Goal: Task Accomplishment & Management: Use online tool/utility

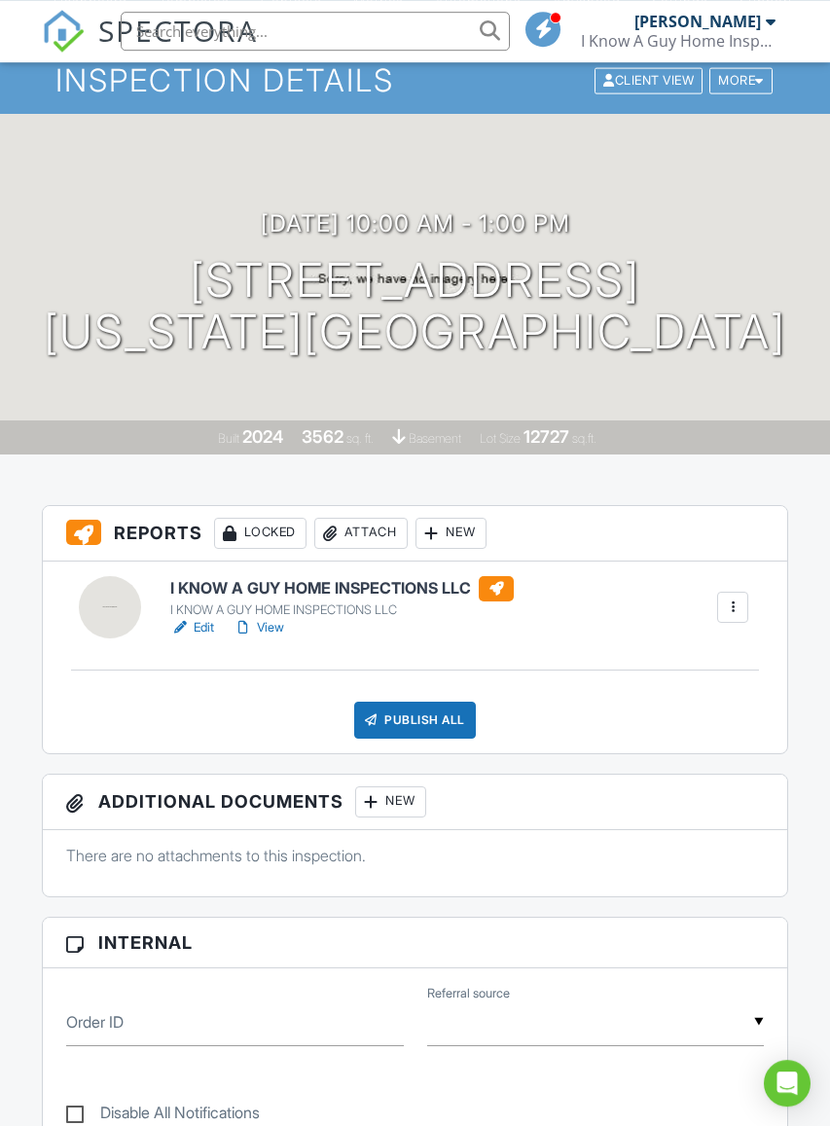
scroll to position [104, 0]
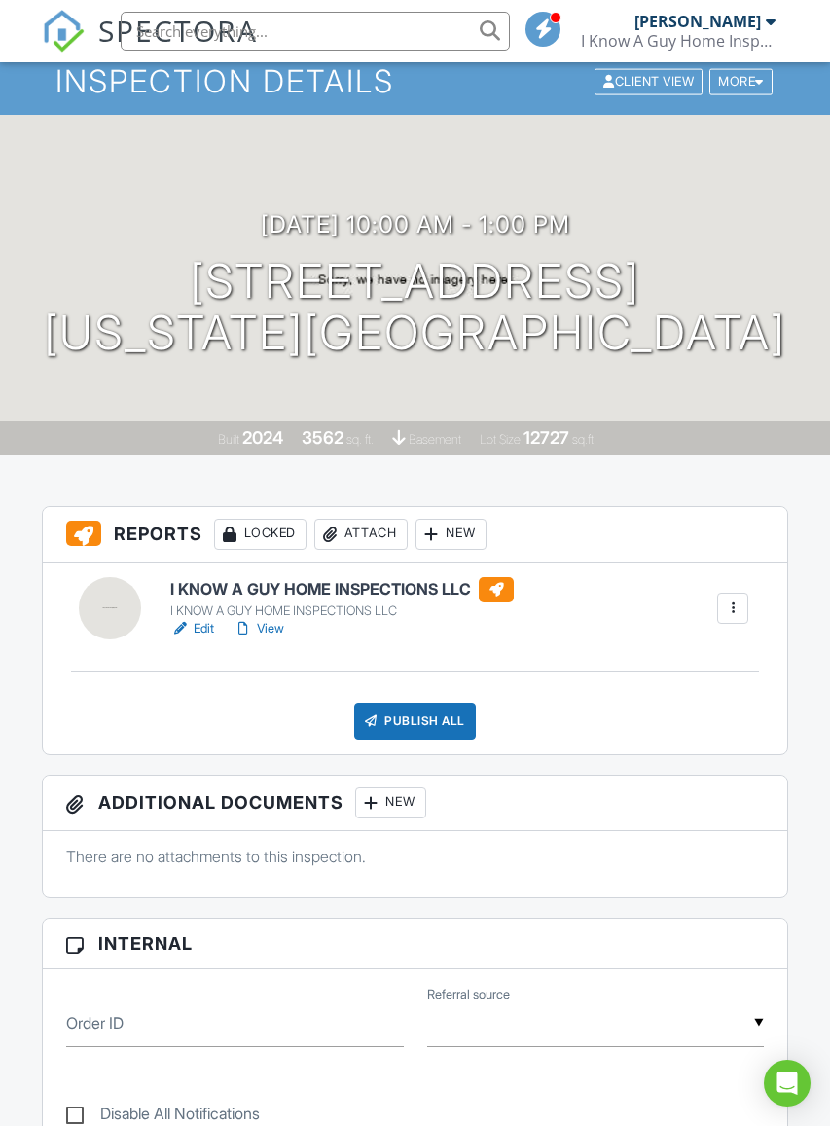
click at [719, 609] on div at bounding box center [732, 608] width 31 height 31
click at [753, 454] on div "Built 2024 3562 sq. ft. basement Lot Size 12727 sq.ft." at bounding box center [415, 438] width 830 height 34
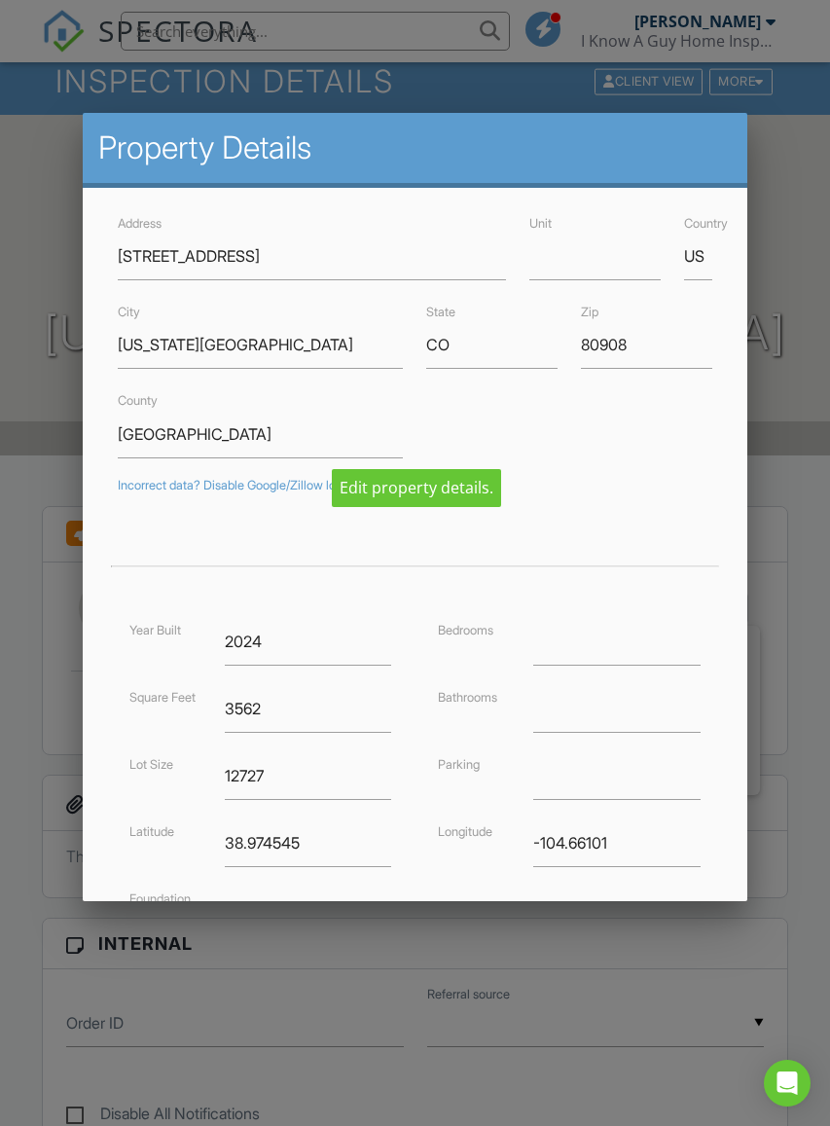
click at [770, 224] on div at bounding box center [415, 607] width 830 height 1408
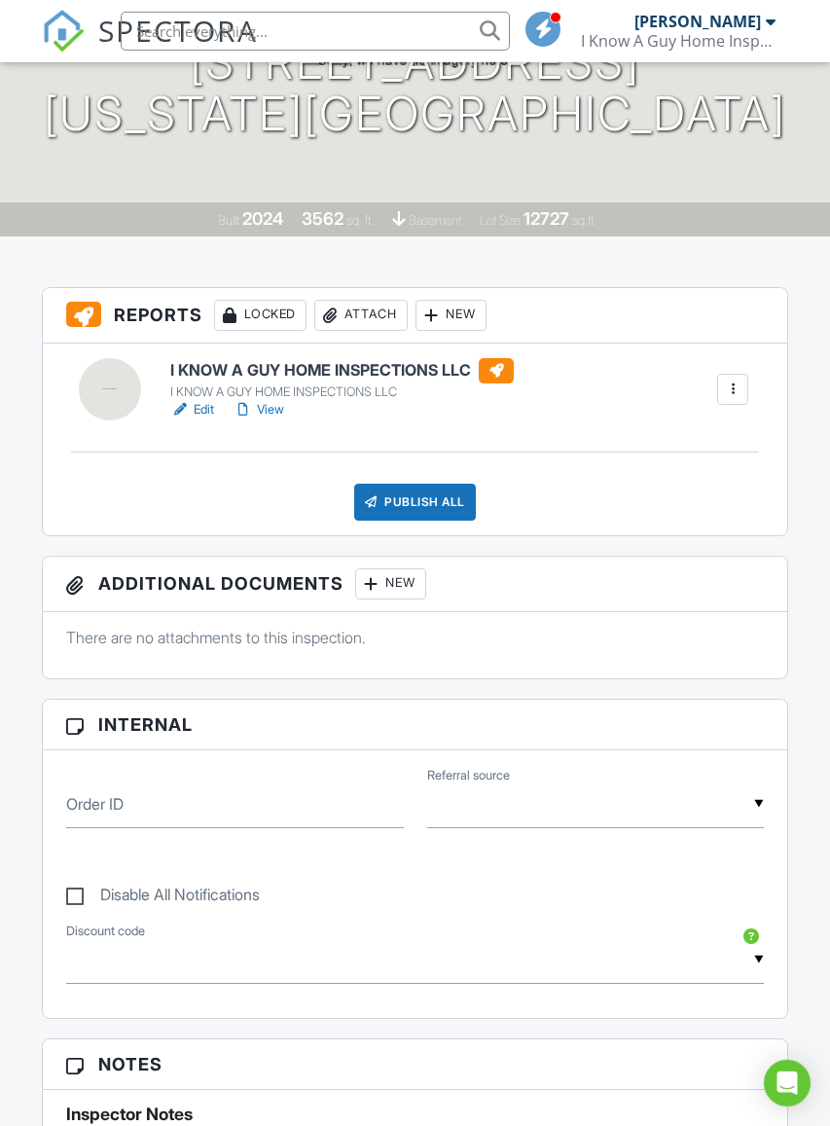
scroll to position [0, 0]
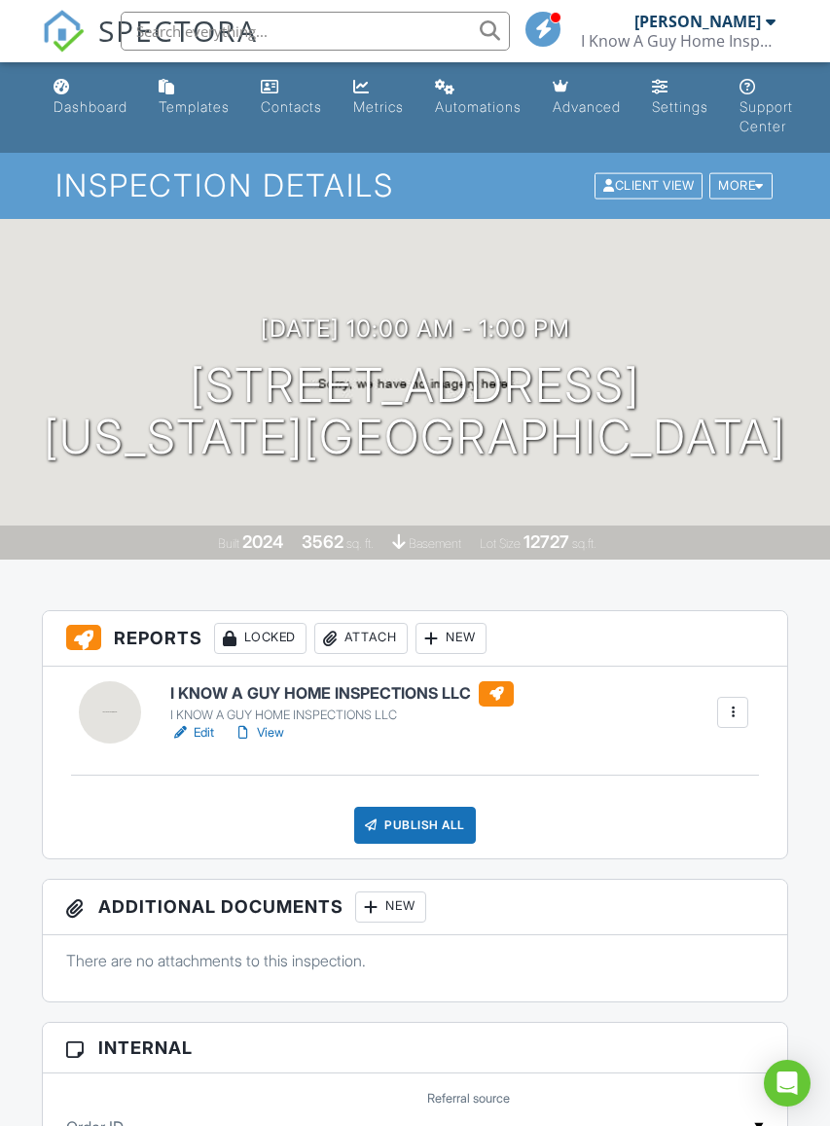
click at [750, 186] on div "More" at bounding box center [741, 186] width 63 height 26
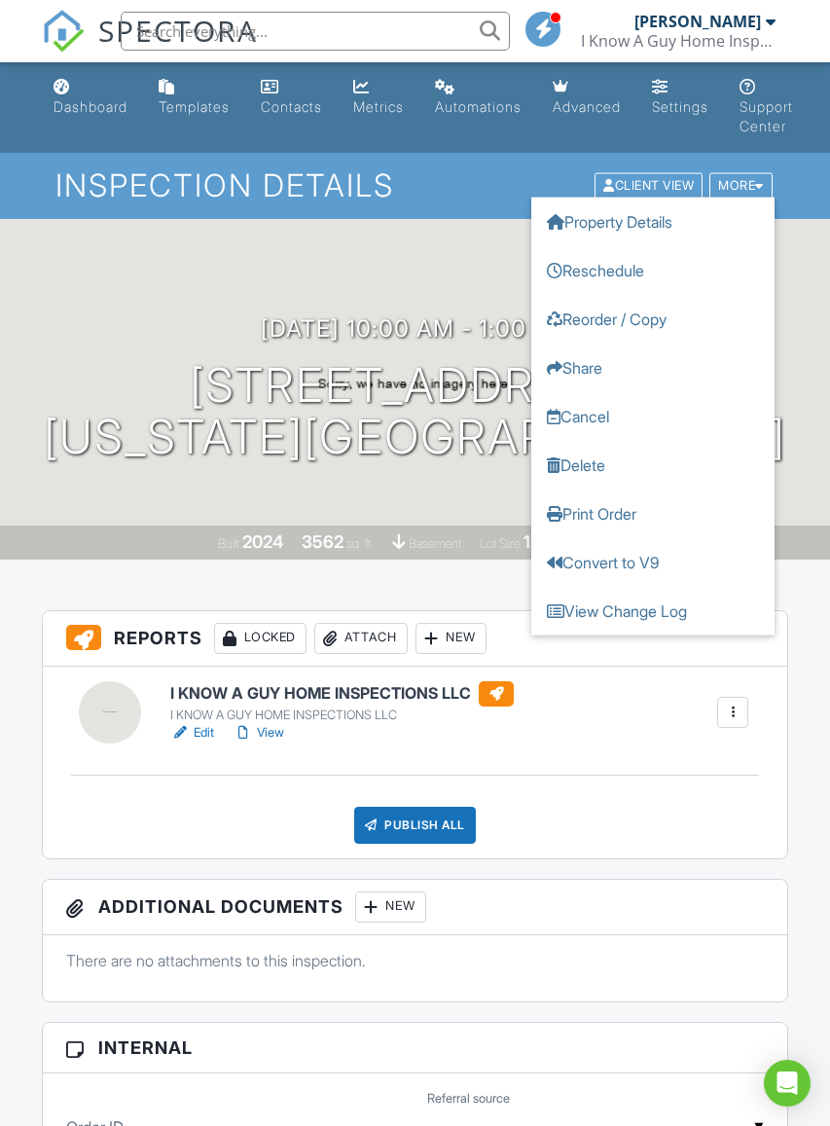
click at [169, 320] on div "08/27/2025 10:00 am - 1:00 pm 9802 Bison Vly Trl Colorado Springs, CO 80908" at bounding box center [415, 388] width 830 height 147
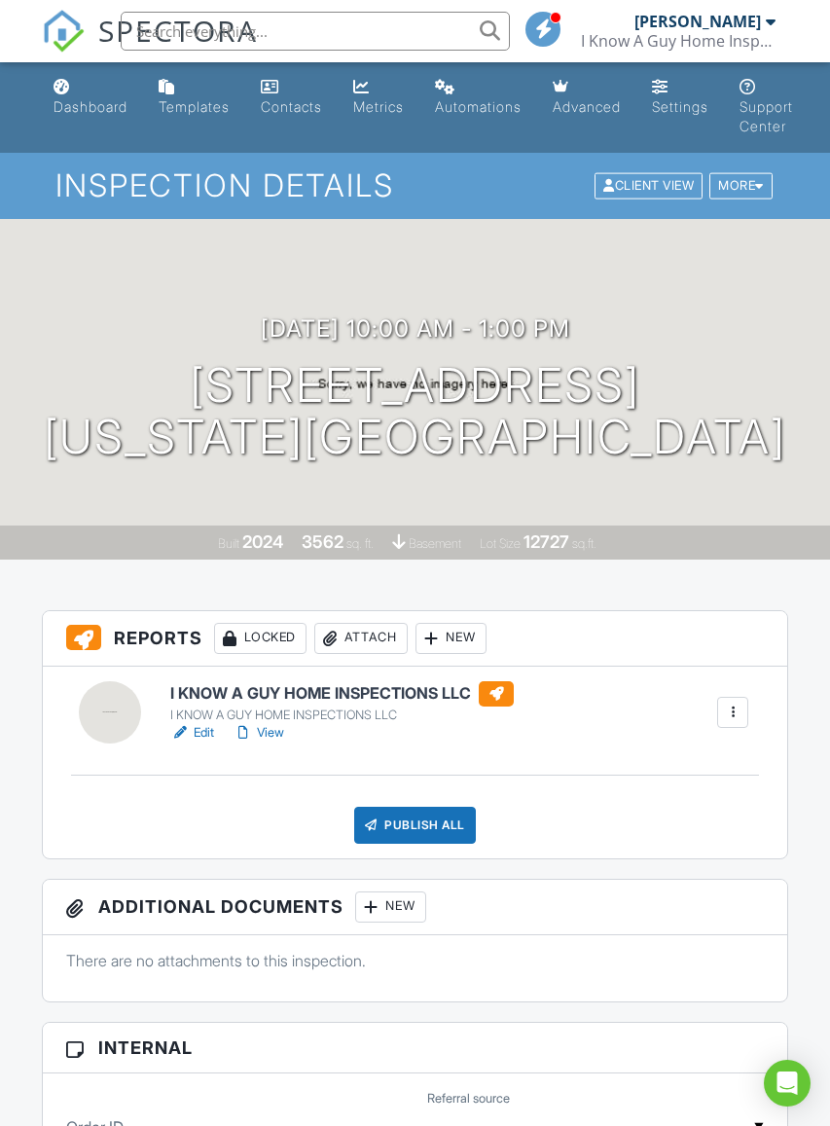
click at [89, 101] on div "Dashboard" at bounding box center [91, 106] width 74 height 17
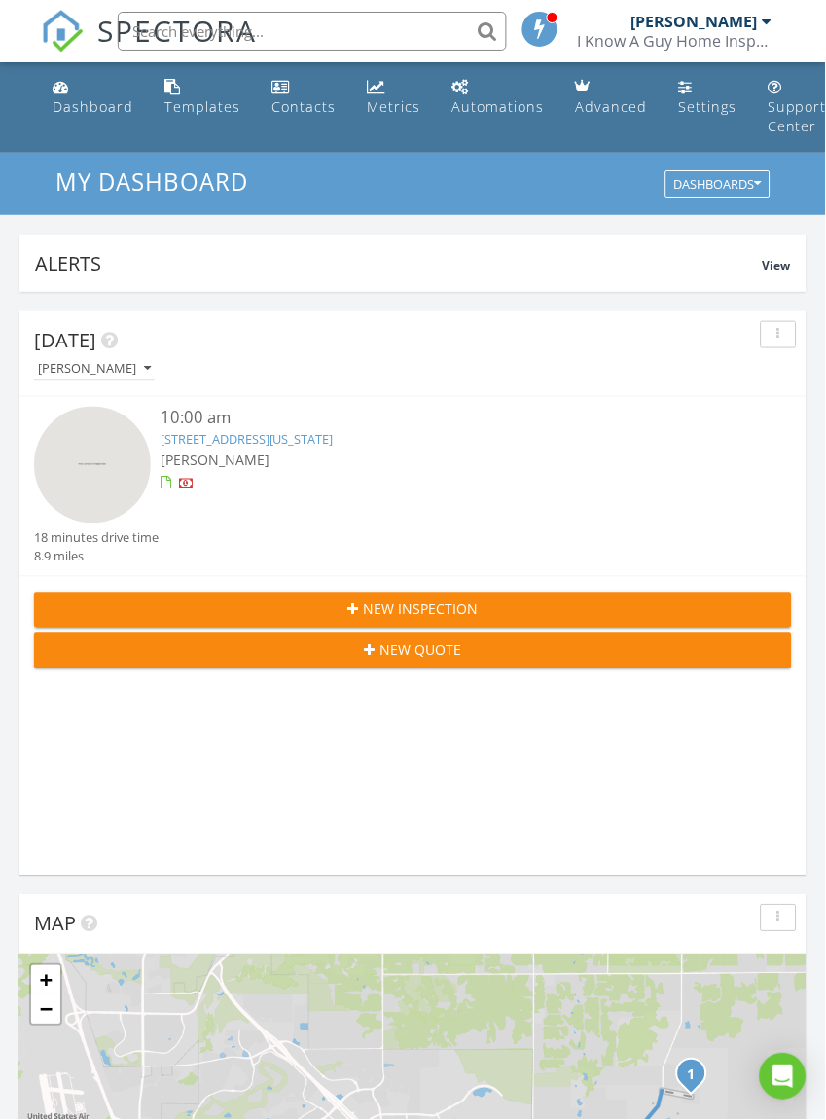
click at [334, 437] on link "9802 Bison Vly Trl, Colorado Springs, CO 80908" at bounding box center [247, 440] width 173 height 18
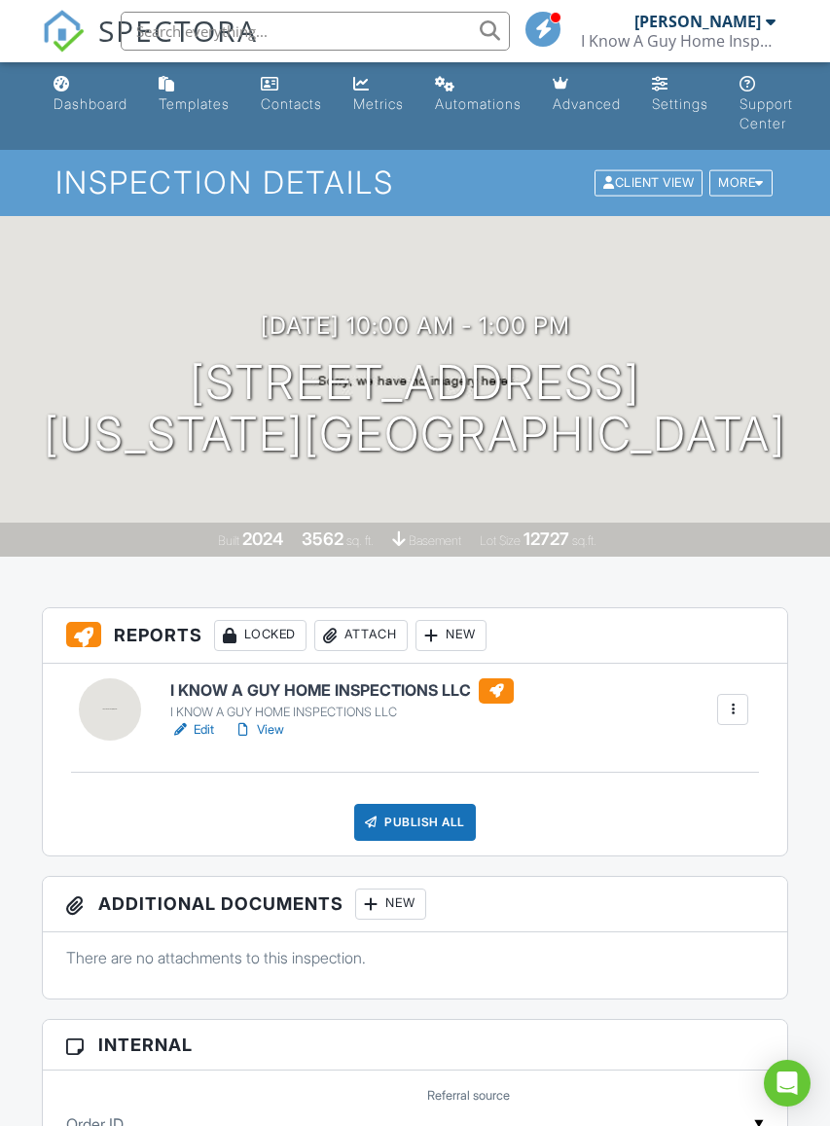
click at [472, 633] on div "New" at bounding box center [451, 635] width 71 height 31
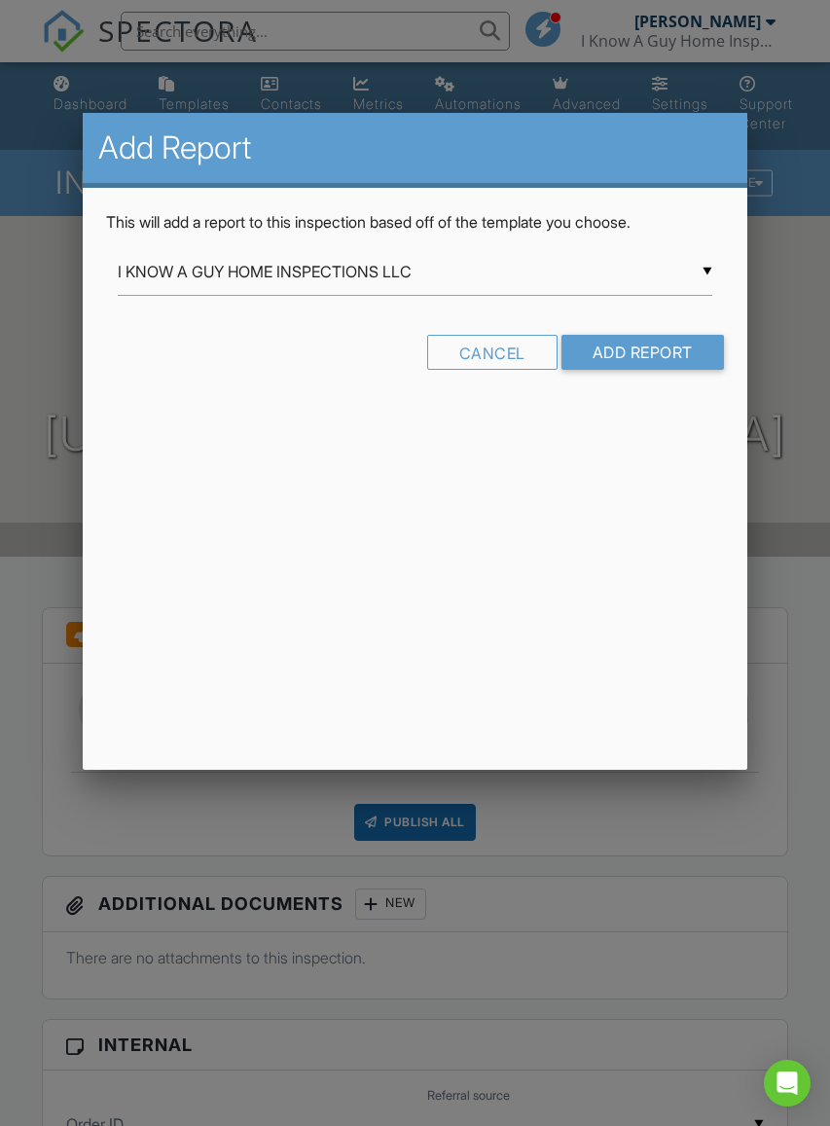
click at [707, 266] on input "I KNOW A GUY HOME INSPECTIONS LLC" at bounding box center [415, 272] width 594 height 48
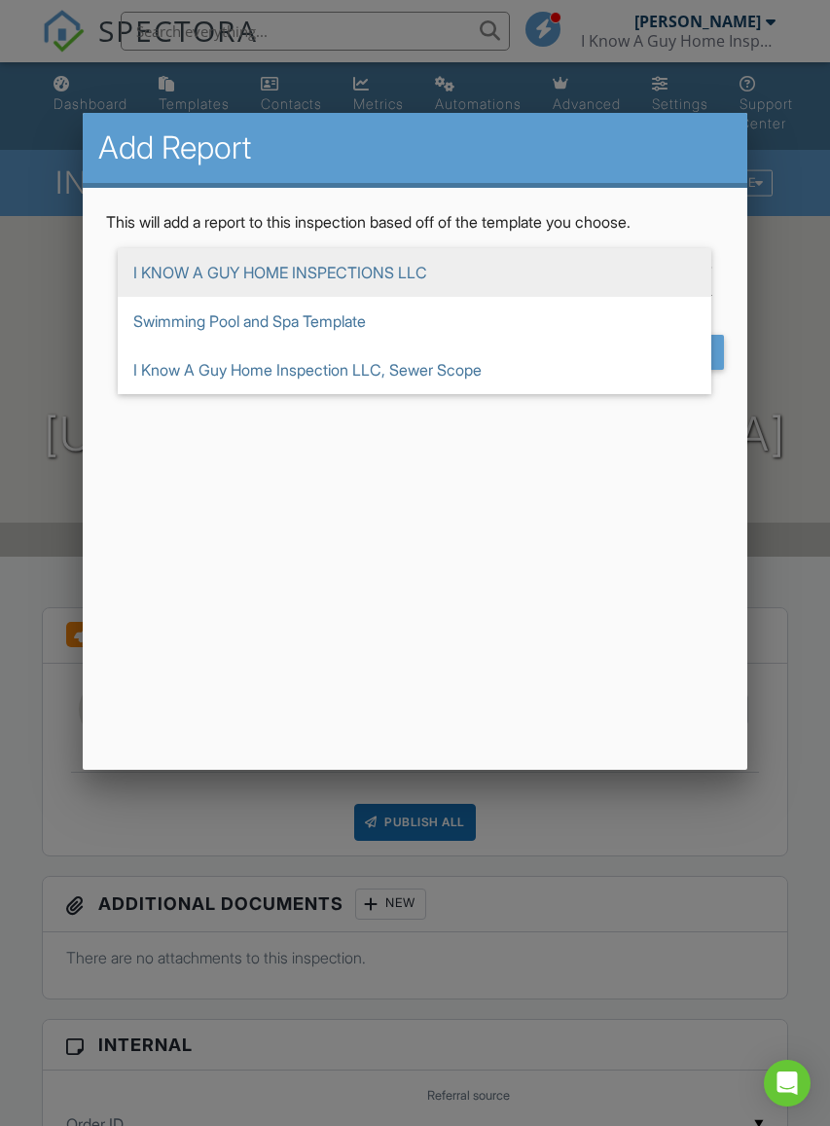
click at [363, 374] on span "I Know A Guy Home Inspection LLC, Sewer Scope" at bounding box center [415, 370] width 594 height 49
type input "I Know A Guy Home Inspection LLC, Sewer Scope"
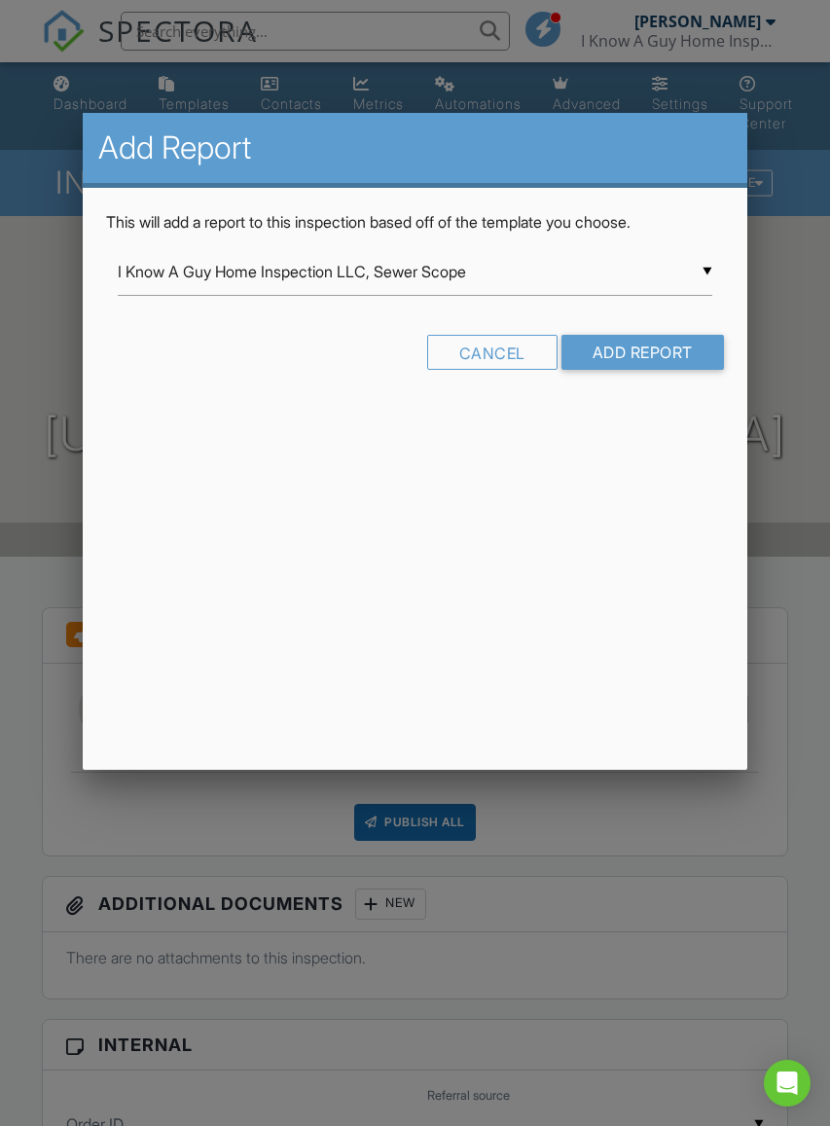
click at [671, 344] on input "Add Report" at bounding box center [643, 352] width 163 height 35
